Goal: Task Accomplishment & Management: Use online tool/utility

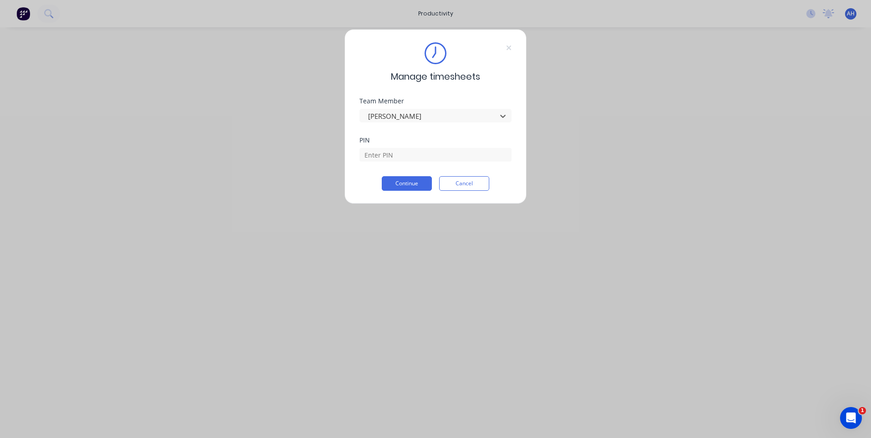
click at [473, 185] on button "Cancel" at bounding box center [464, 183] width 50 height 15
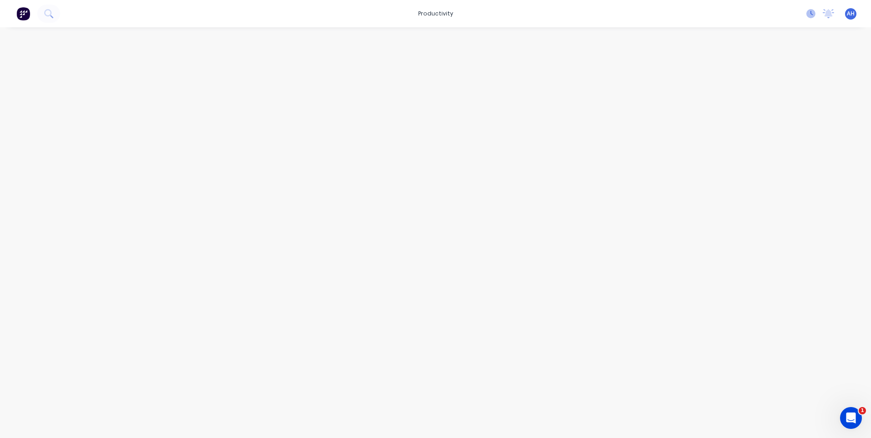
click at [811, 13] on icon at bounding box center [812, 13] width 3 height 5
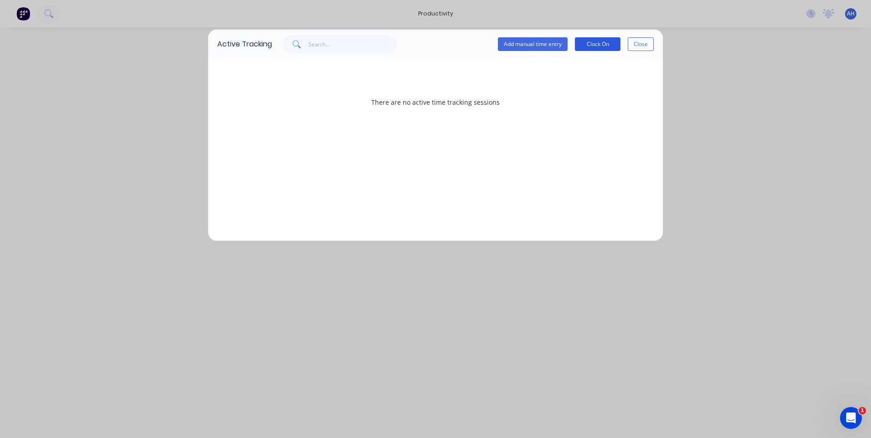
click at [607, 47] on button "Clock On" at bounding box center [598, 44] width 46 height 14
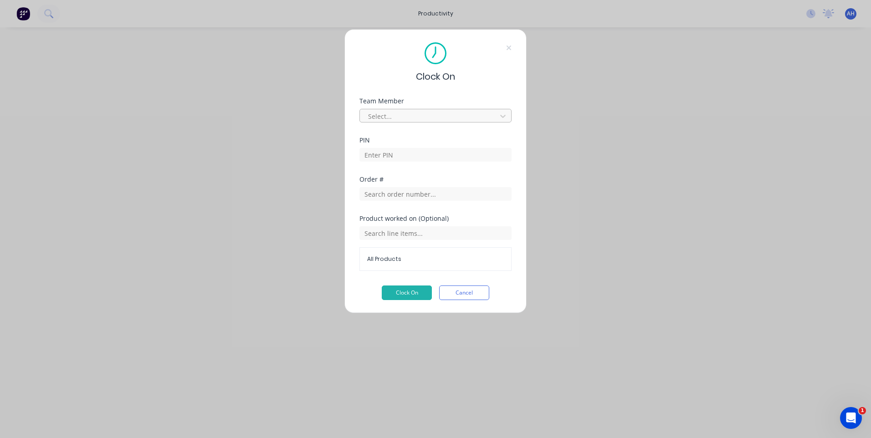
click at [436, 117] on div at bounding box center [429, 116] width 125 height 11
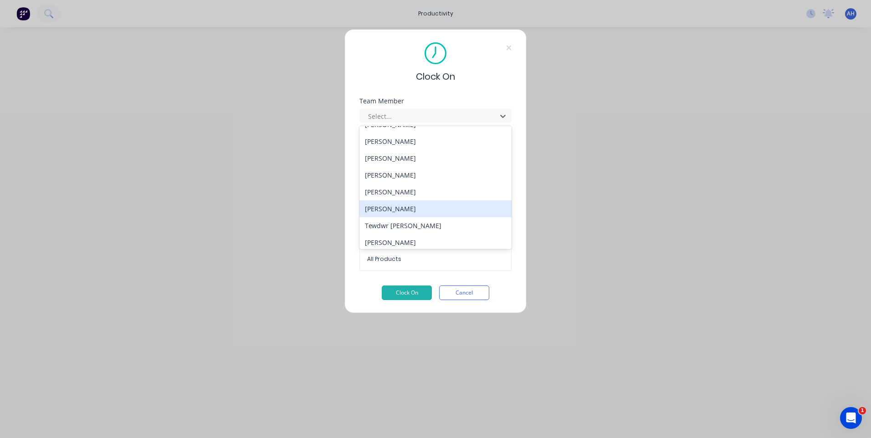
scroll to position [420, 0]
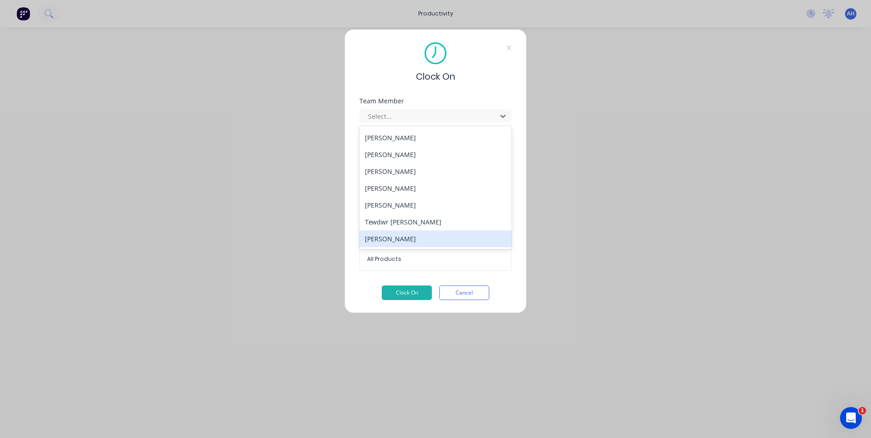
click at [471, 245] on div "[PERSON_NAME]" at bounding box center [435, 239] width 152 height 17
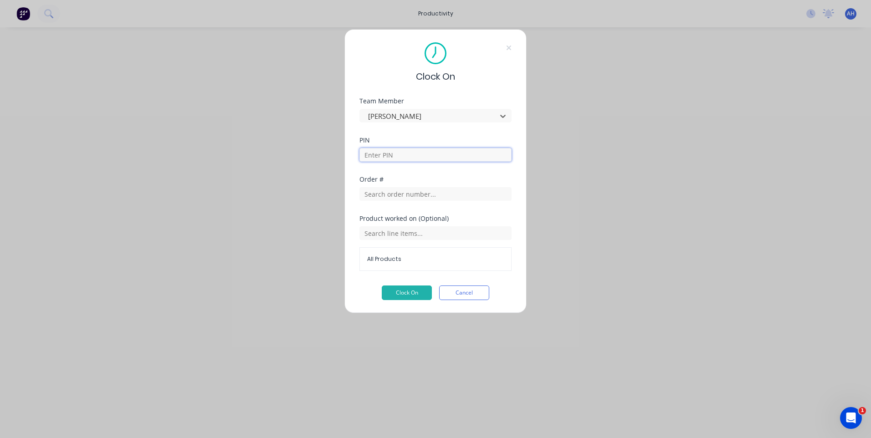
click at [452, 152] on input at bounding box center [435, 155] width 152 height 14
type input "9576"
click at [400, 188] on input "text" at bounding box center [435, 194] width 152 height 14
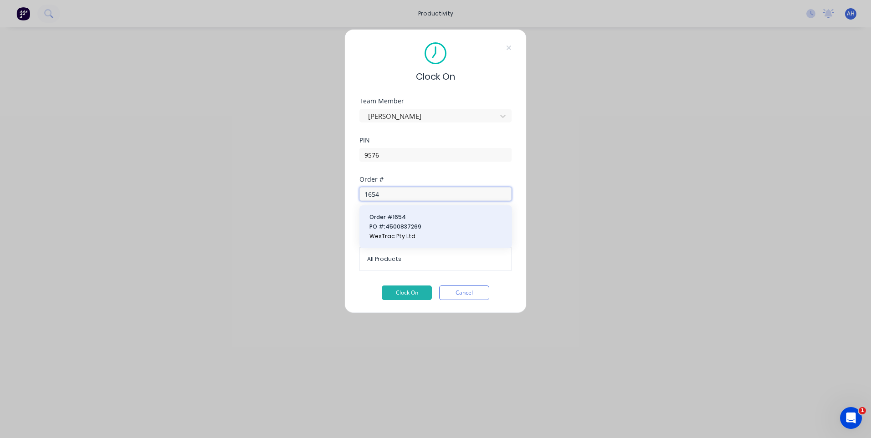
type input "1654"
click at [405, 226] on span "PO #: 4500837269" at bounding box center [435, 227] width 133 height 8
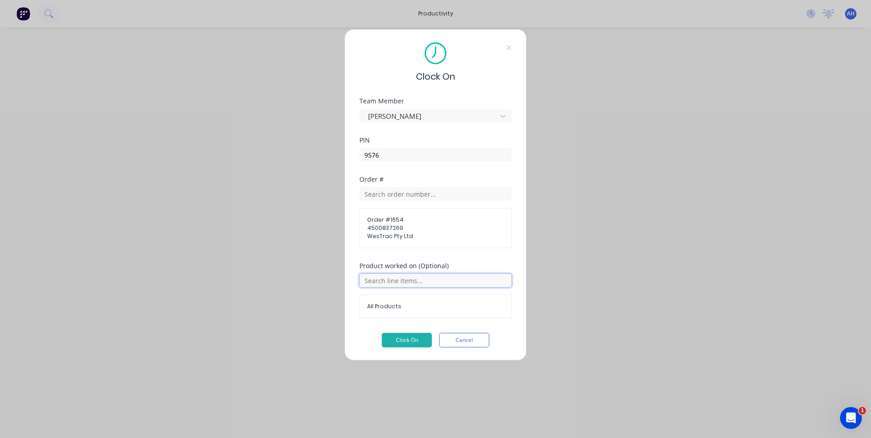
click at [406, 282] on input "text" at bounding box center [435, 281] width 152 height 14
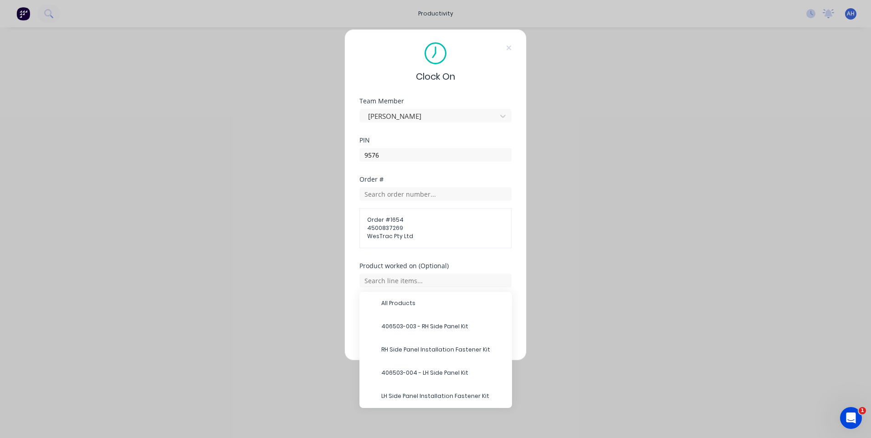
click at [611, 329] on div "Clock On Team Member [PERSON_NAME] PIN 9576 Order # Order # 1654 4500837269 Wes…" at bounding box center [435, 219] width 871 height 438
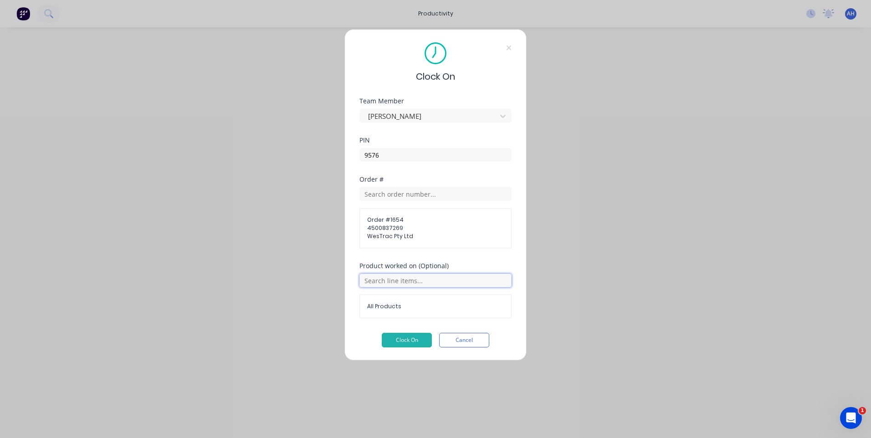
click at [395, 277] on input "text" at bounding box center [435, 281] width 152 height 14
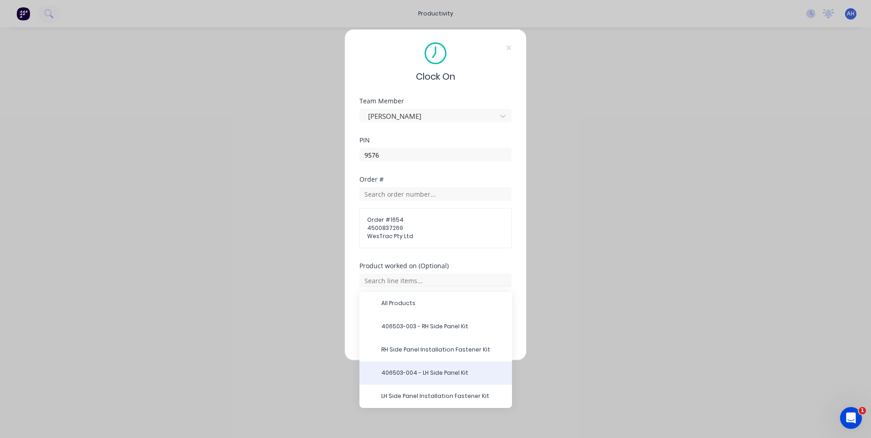
click at [442, 368] on div "406503-004 - LH Side Panel Kit" at bounding box center [435, 373] width 153 height 23
click at [413, 371] on span "406503-004 - LH Side Panel Kit" at bounding box center [442, 373] width 123 height 8
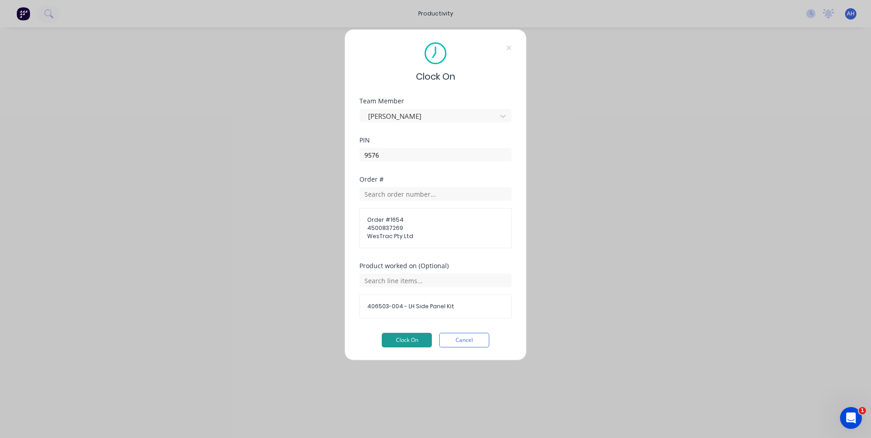
click at [404, 339] on button "Clock On" at bounding box center [407, 340] width 50 height 15
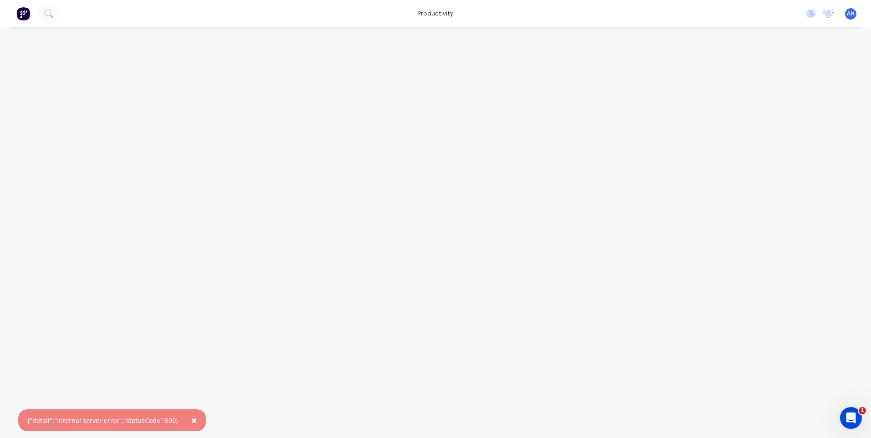
click at [25, 12] on img at bounding box center [23, 14] width 14 height 14
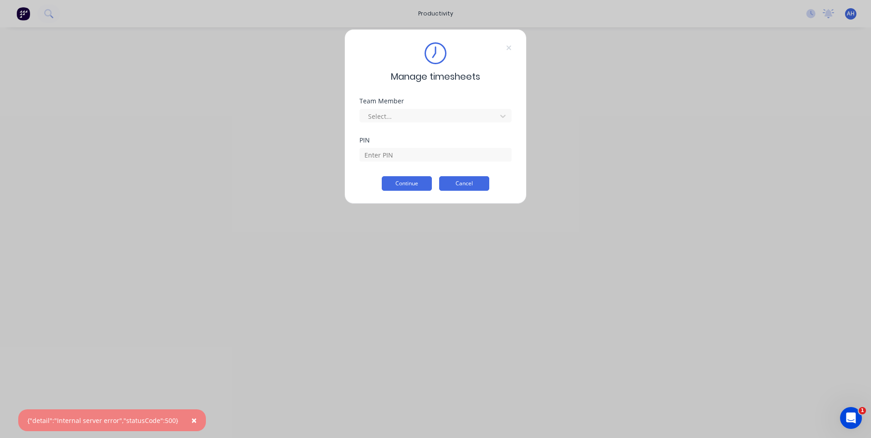
click at [462, 182] on button "Cancel" at bounding box center [464, 183] width 50 height 15
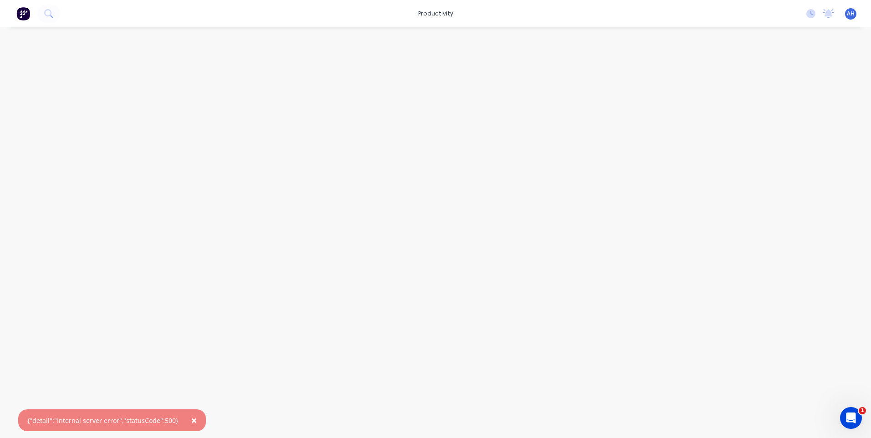
click at [803, 13] on div "No new notifications [PERSON_NAME] all as read You have no notifications AH Hus…" at bounding box center [835, 14] width 72 height 14
click at [807, 13] on div "No new notifications [PERSON_NAME] all as read You have no notifications AH Hus…" at bounding box center [835, 14] width 72 height 14
click at [809, 13] on icon at bounding box center [810, 13] width 9 height 9
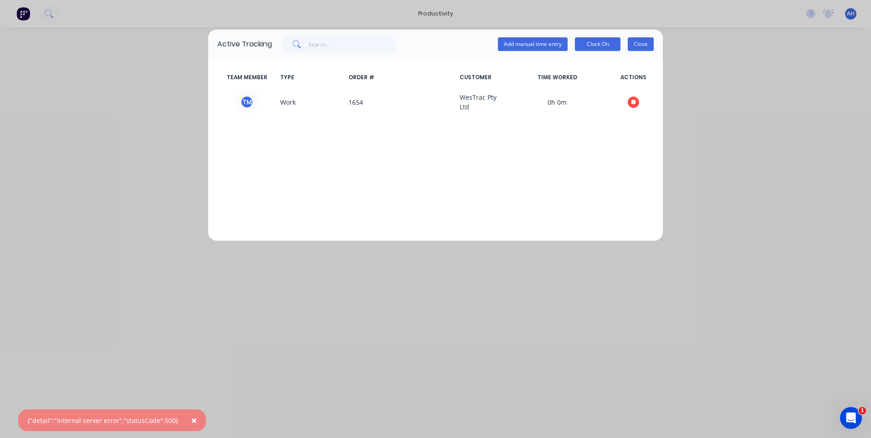
click at [646, 46] on button "Close" at bounding box center [641, 44] width 26 height 14
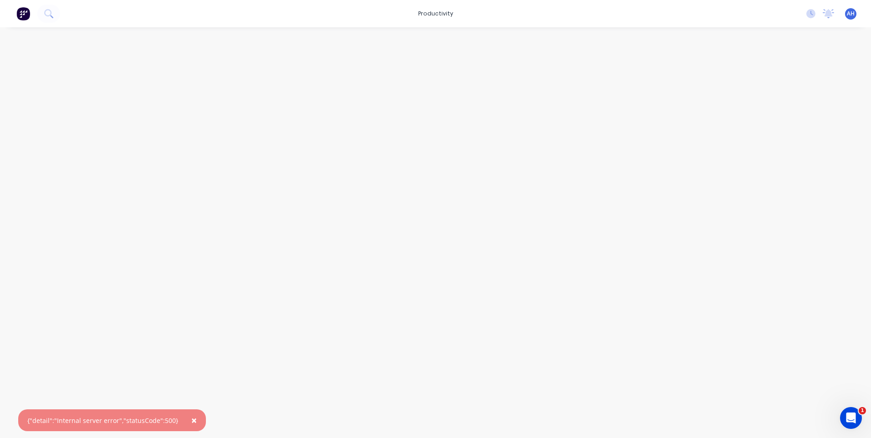
click at [18, 20] on img at bounding box center [23, 14] width 14 height 14
